Goal: Information Seeking & Learning: Learn about a topic

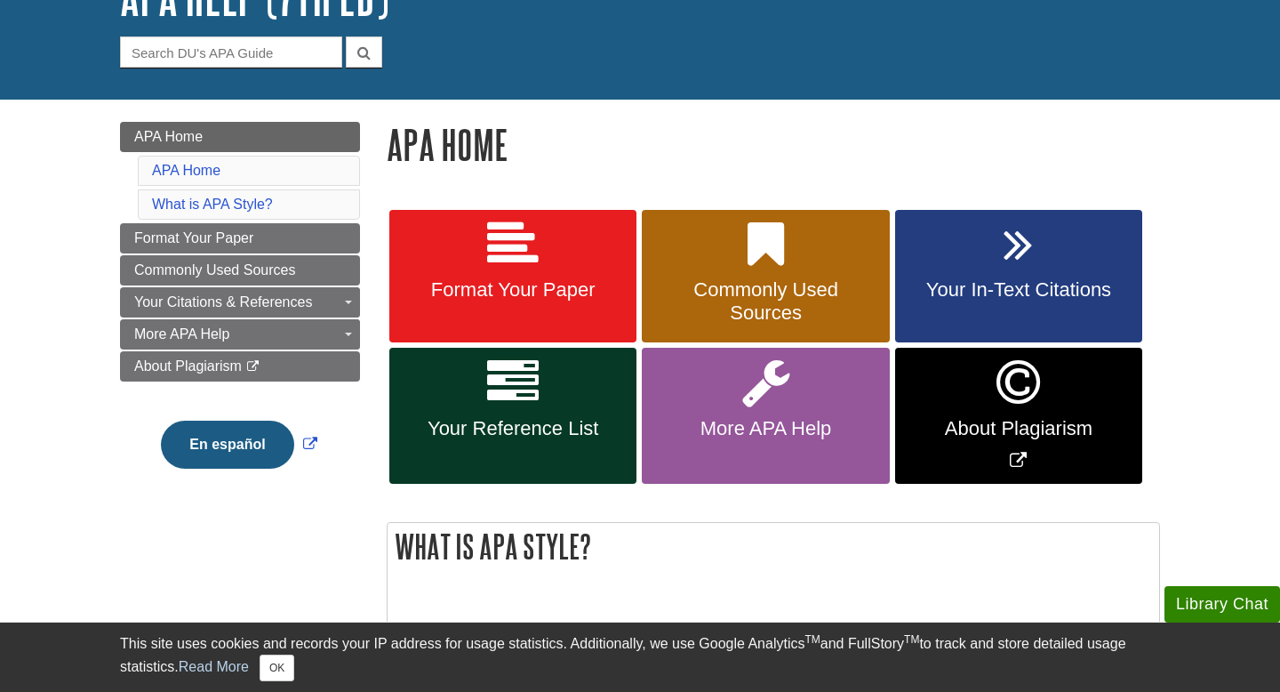
scroll to position [145, 0]
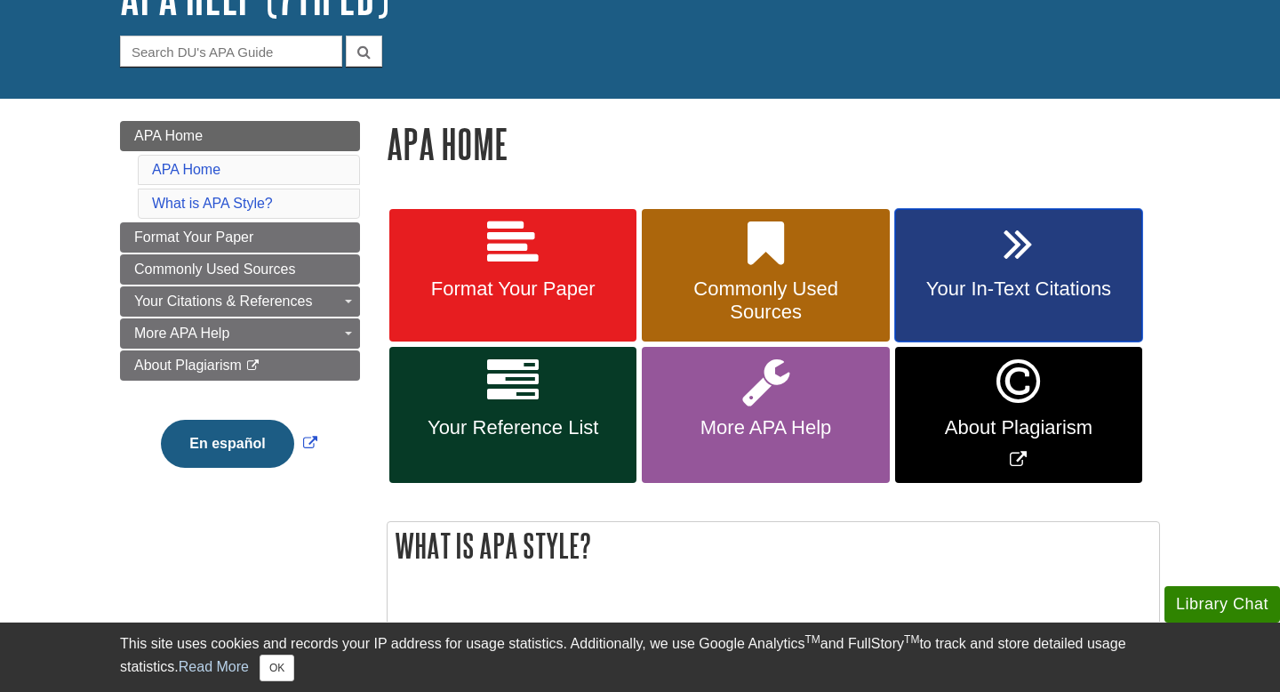
click at [1014, 253] on icon at bounding box center [1018, 244] width 29 height 52
